Goal: Navigation & Orientation: Find specific page/section

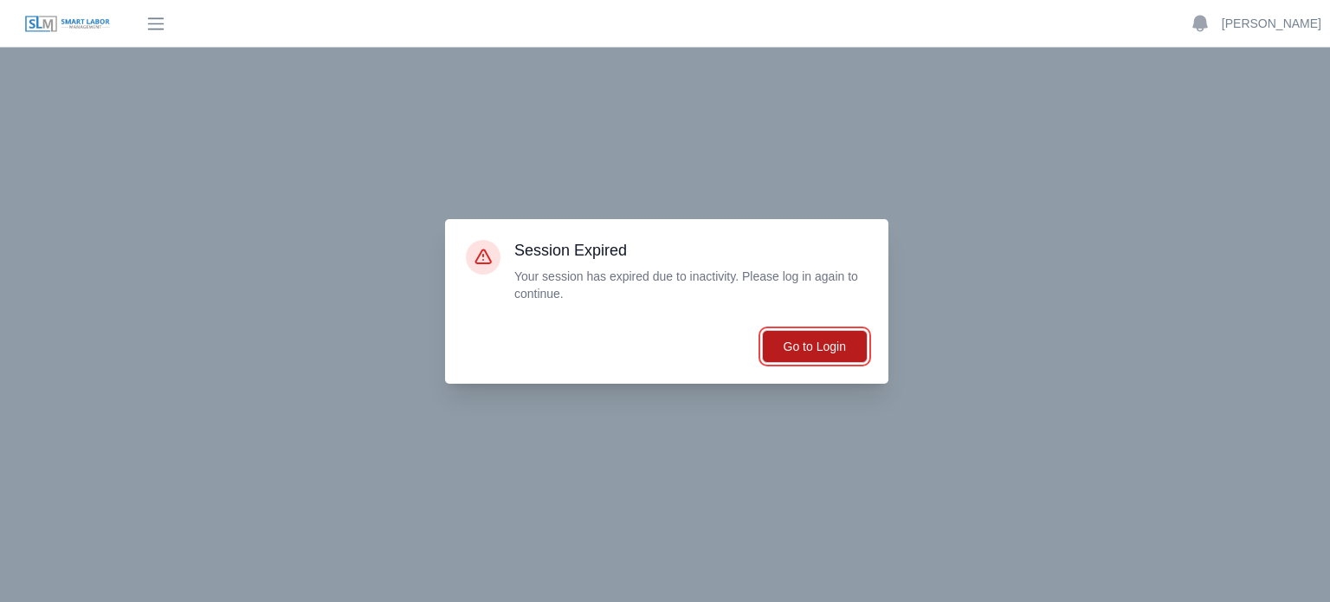
click at [819, 340] on button "Go to Login" at bounding box center [815, 346] width 106 height 33
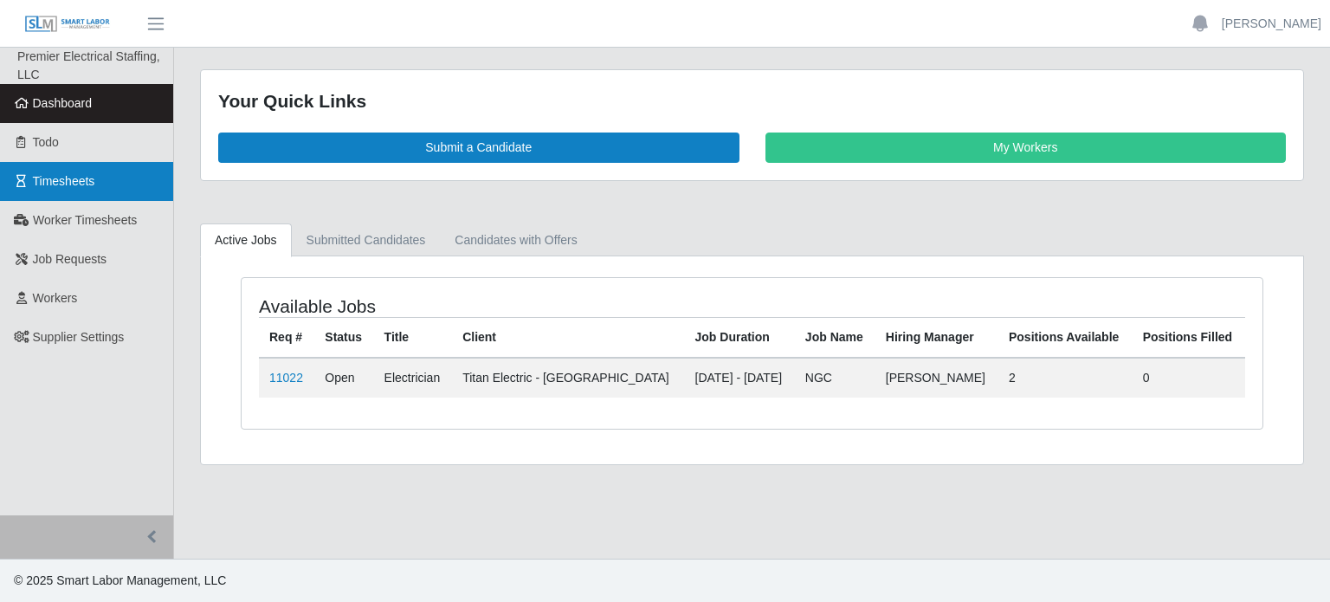
click at [80, 194] on link "Timesheets" at bounding box center [86, 181] width 173 height 39
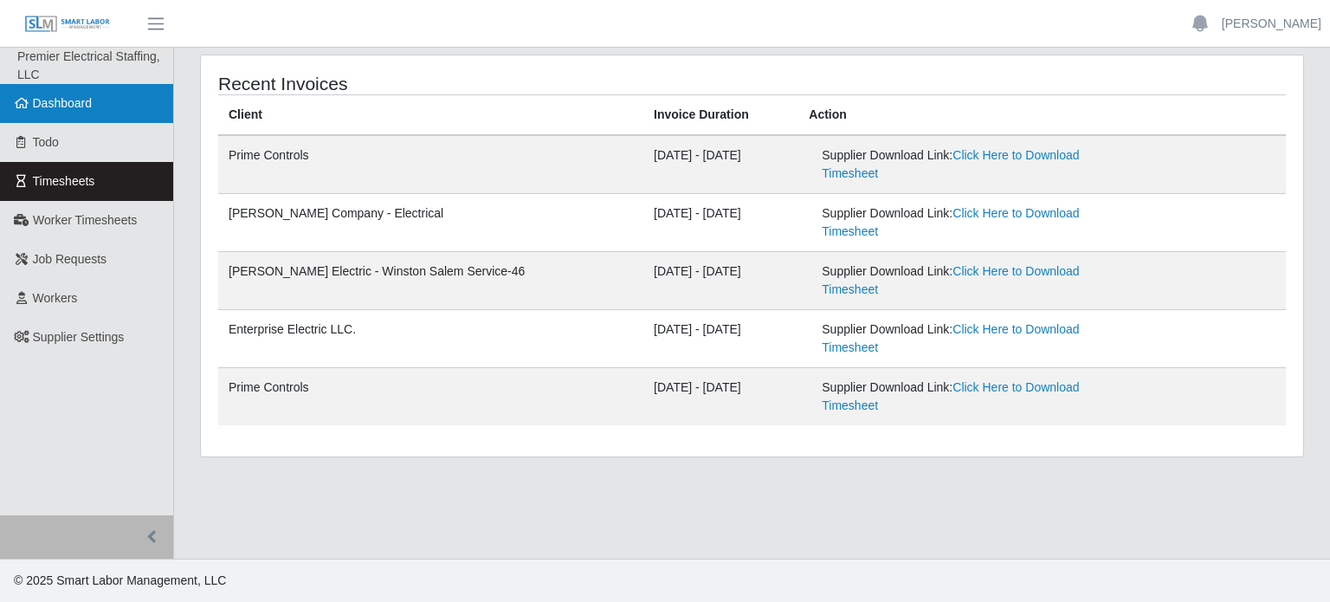
click at [81, 113] on link "Dashboard" at bounding box center [86, 103] width 173 height 39
